Goal: Share content: Share content

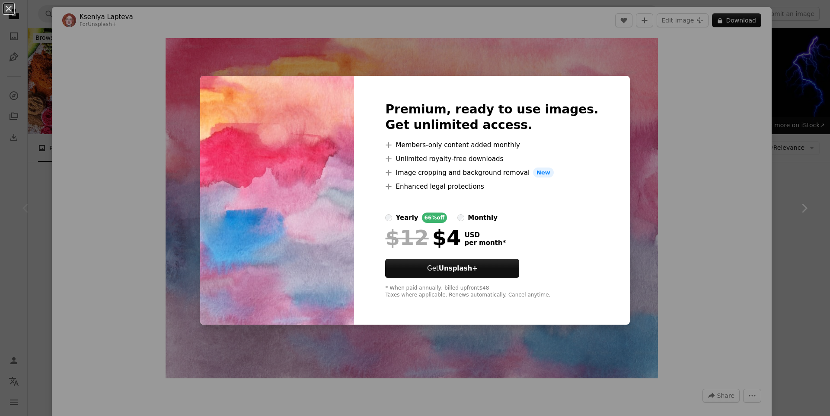
click at [649, 116] on div "An X shape Premium, ready to use images. Get unlimited access. A plus sign Memb…" at bounding box center [415, 208] width 830 height 416
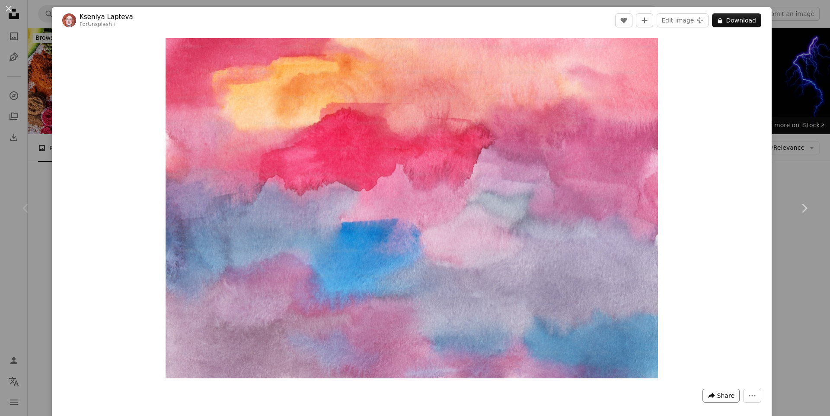
click at [717, 394] on span "Share" at bounding box center [725, 395] width 17 height 13
click at [710, 396] on icon "A forward-right arrow" at bounding box center [712, 395] width 8 height 8
click at [680, 375] on div "A URL sharing icon (chains) Copy link" at bounding box center [694, 374] width 71 height 16
click at [8, 9] on button "An X shape" at bounding box center [8, 8] width 10 height 10
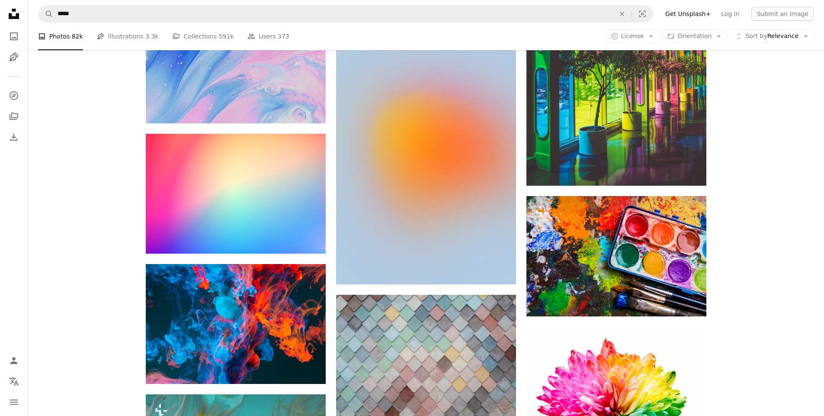
scroll to position [822, 0]
